Goal: Check status: Check status

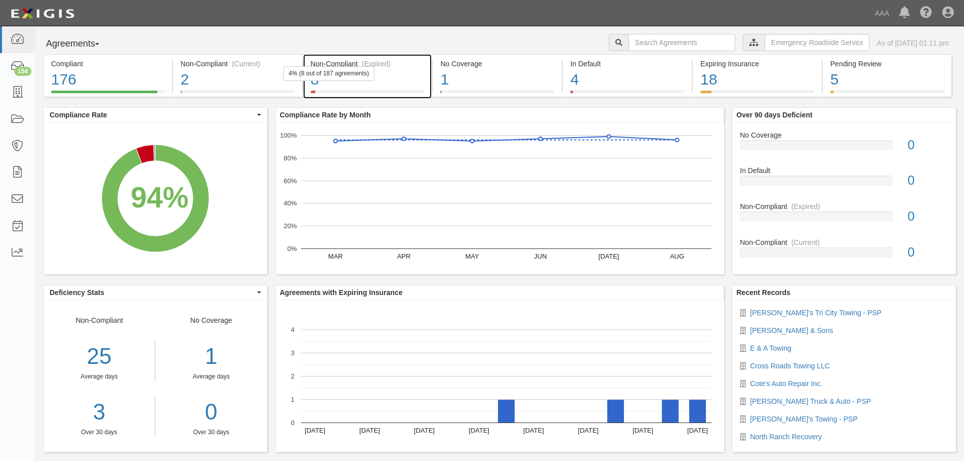
click at [326, 83] on div "8" at bounding box center [368, 80] width 114 height 22
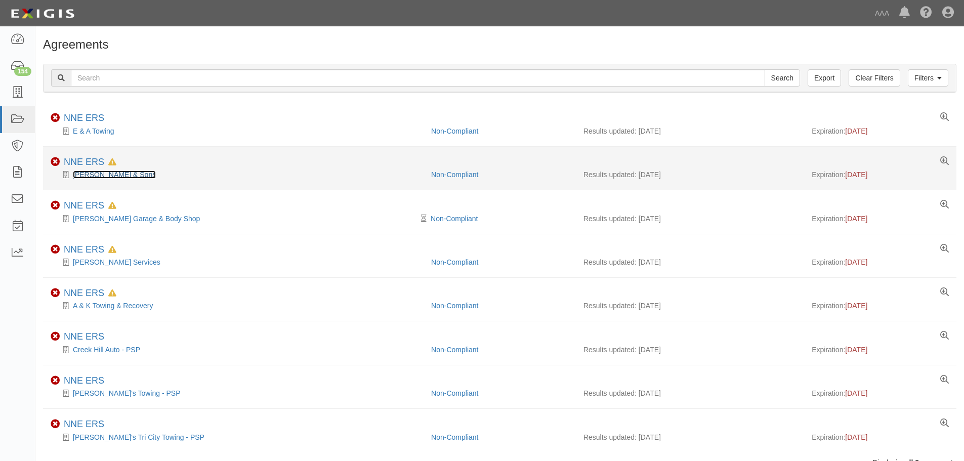
click at [110, 175] on link "[PERSON_NAME] & Sons" at bounding box center [114, 175] width 83 height 8
